Goal: Register for event/course

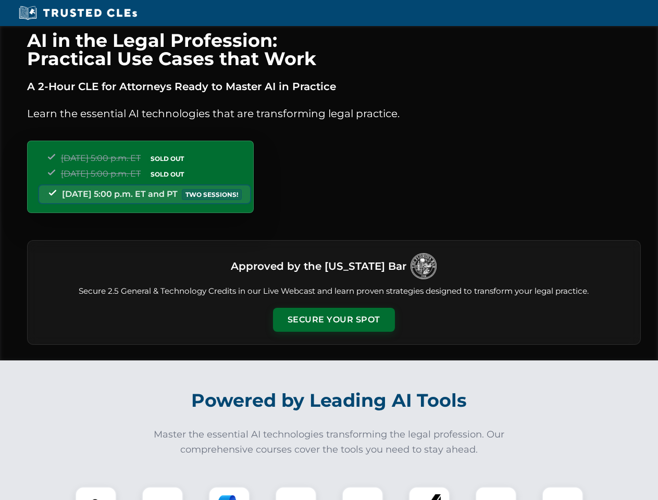
click at [334, 320] on button "Secure Your Spot" at bounding box center [334, 320] width 122 height 24
click at [96, 494] on img at bounding box center [96, 507] width 30 height 30
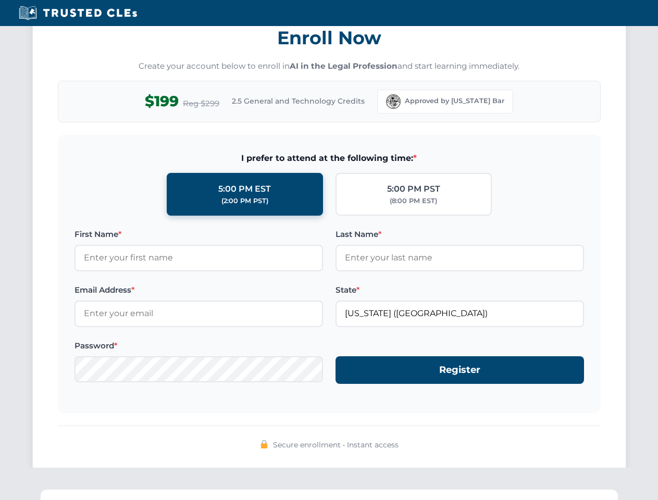
scroll to position [1023, 0]
